Goal: Transaction & Acquisition: Purchase product/service

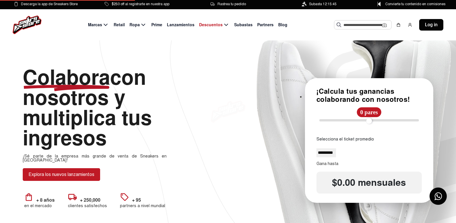
select select
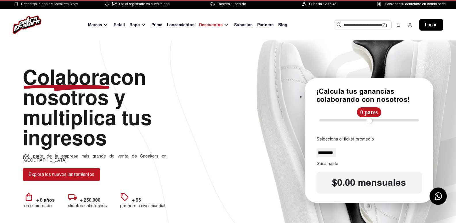
click at [27, 23] on img at bounding box center [27, 25] width 29 height 18
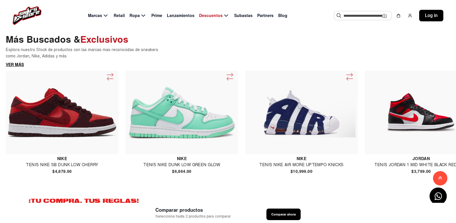
scroll to position [411, 0]
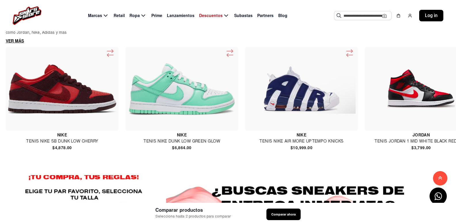
click at [198, 115] on img at bounding box center [182, 88] width 108 height 53
